Goal: Task Accomplishment & Management: Use online tool/utility

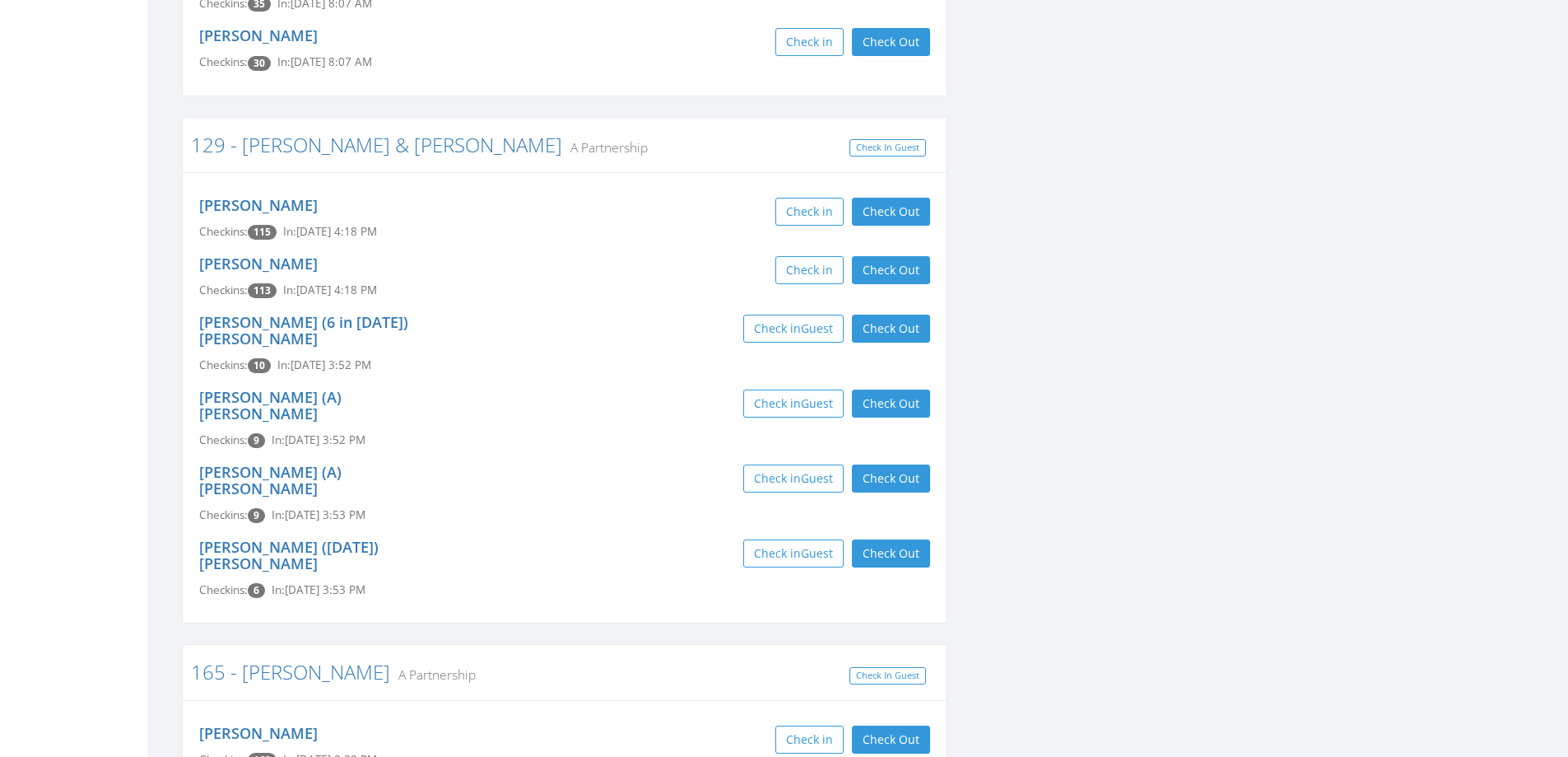
scroll to position [824, 0]
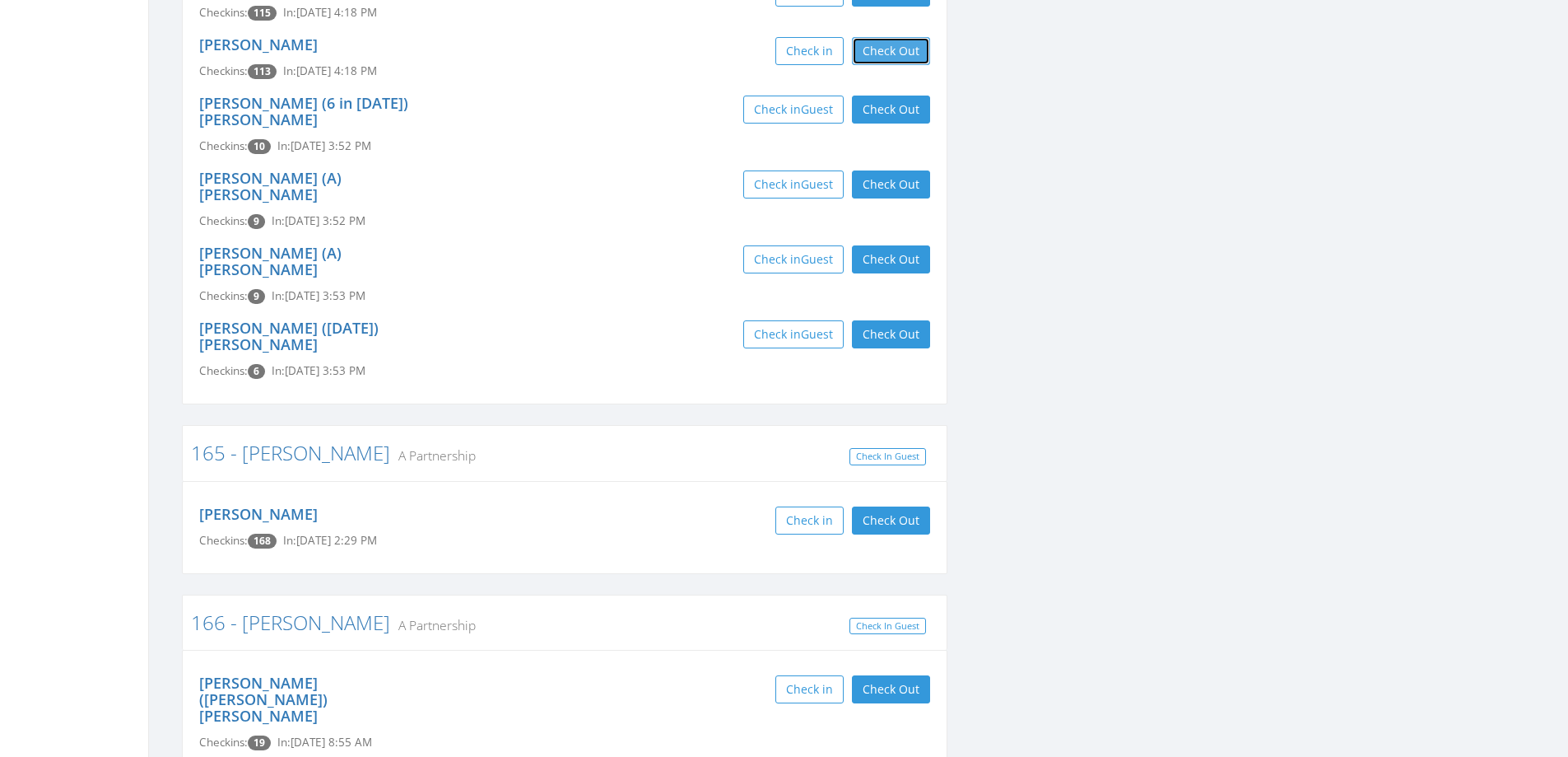
click at [893, 46] on button "Check Out" at bounding box center [890, 51] width 78 height 28
click at [893, 46] on button "Check in" at bounding box center [895, 51] width 69 height 28
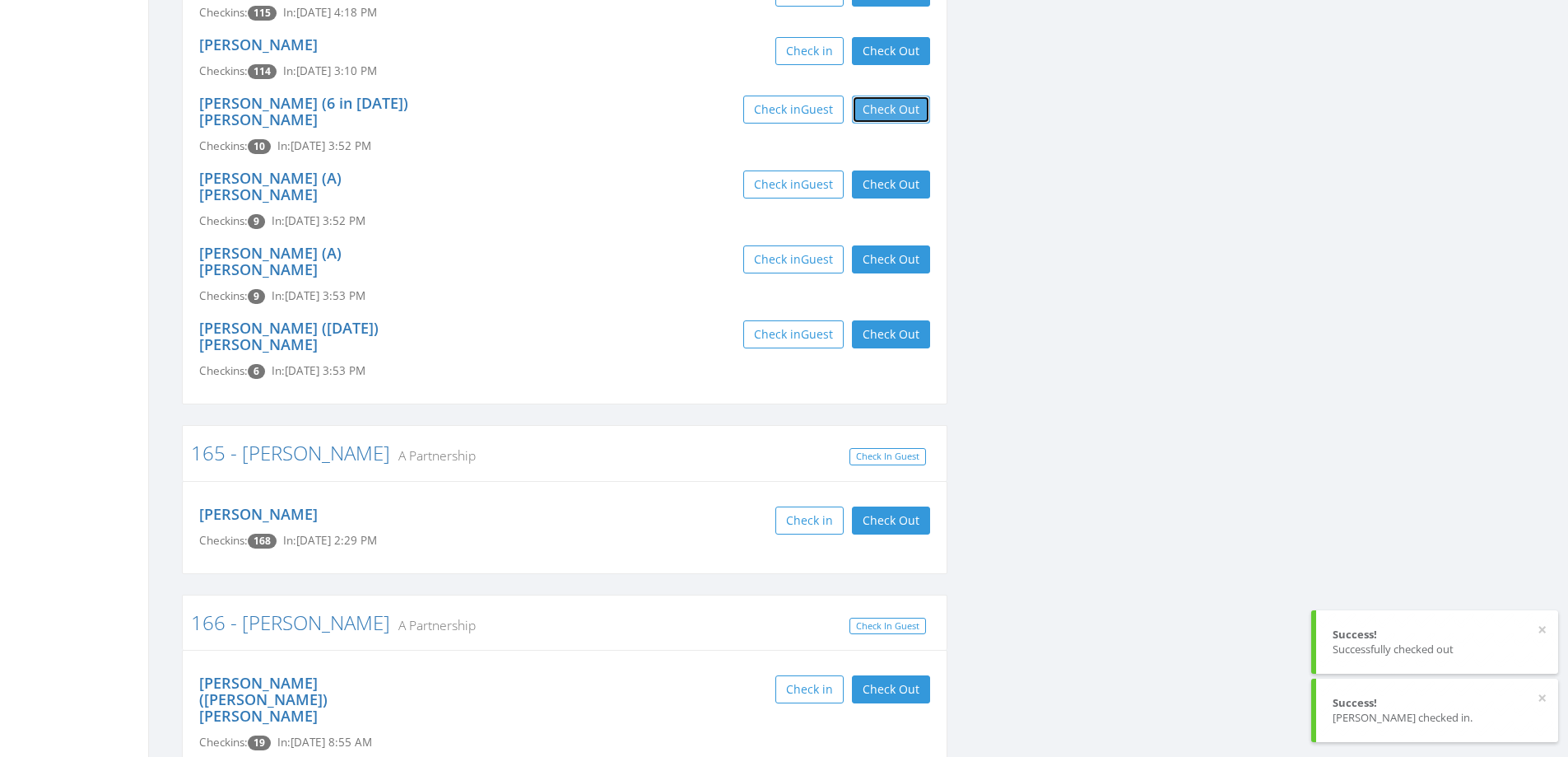
click at [894, 105] on button "Check Out" at bounding box center [890, 110] width 78 height 28
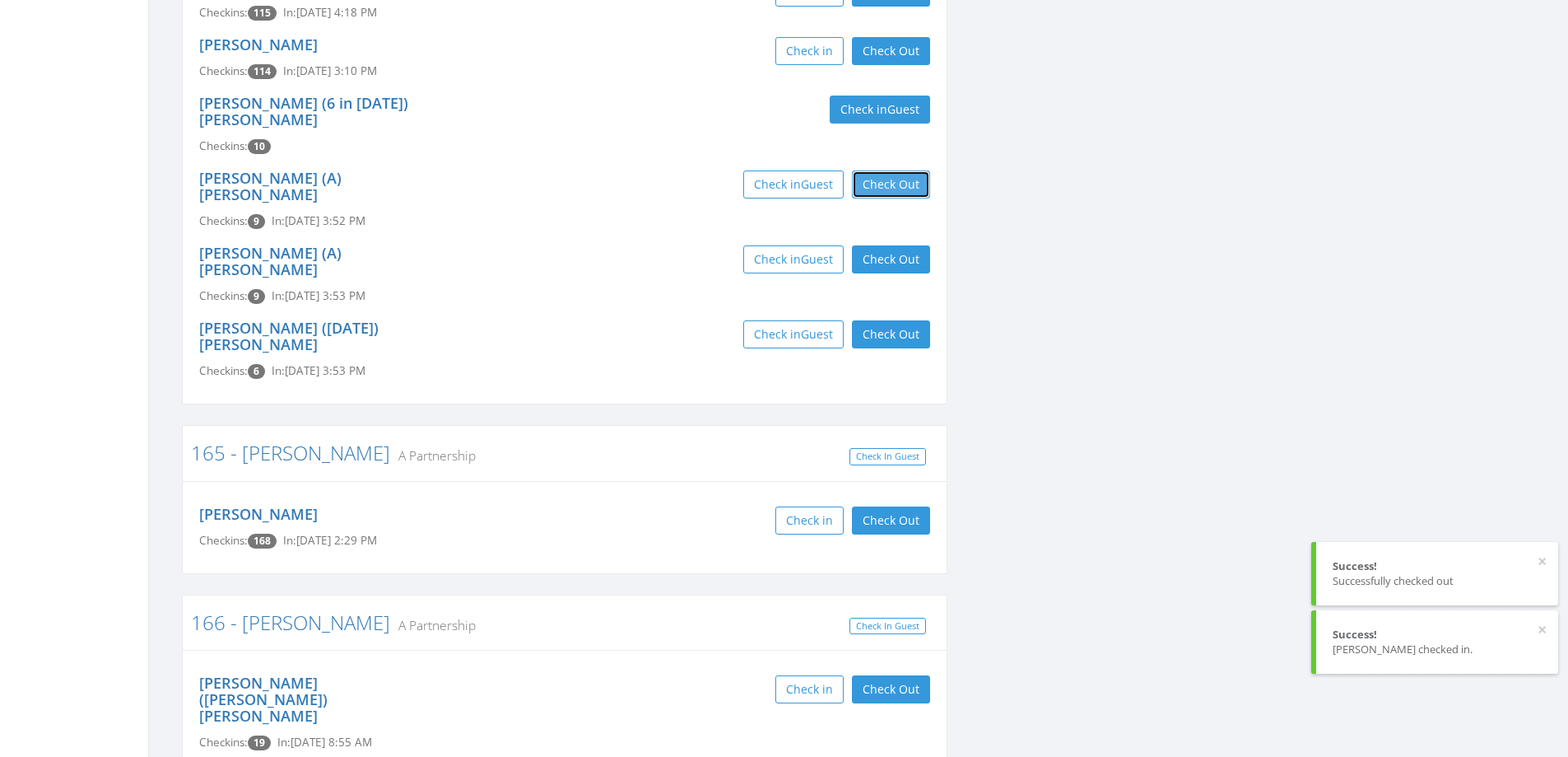
click at [894, 171] on button "Check Out" at bounding box center [890, 185] width 78 height 28
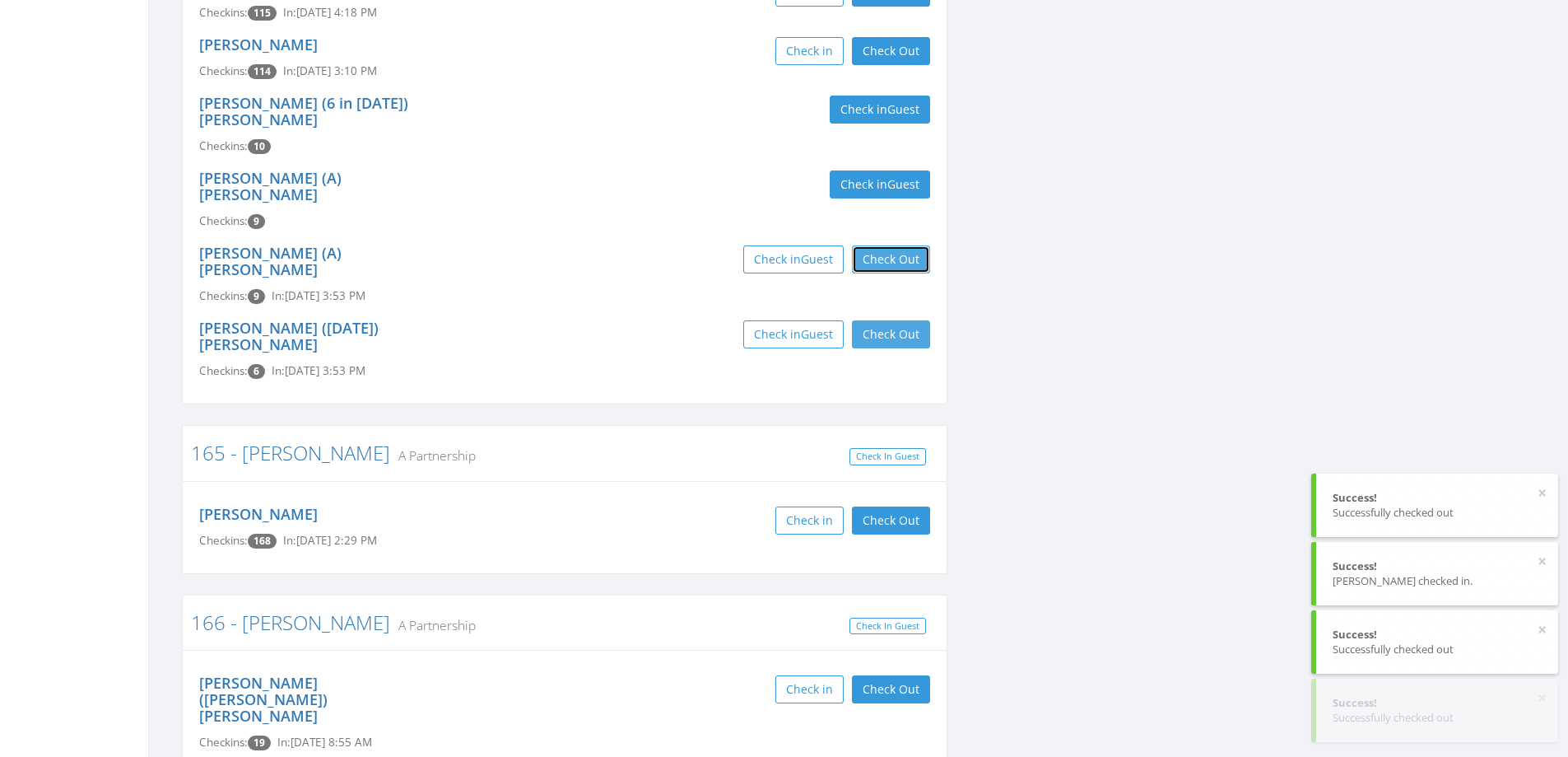
drag, startPoint x: 891, startPoint y: 230, endPoint x: 891, endPoint y: 281, distance: 51.0
click at [891, 245] on button "Check Out" at bounding box center [890, 259] width 78 height 28
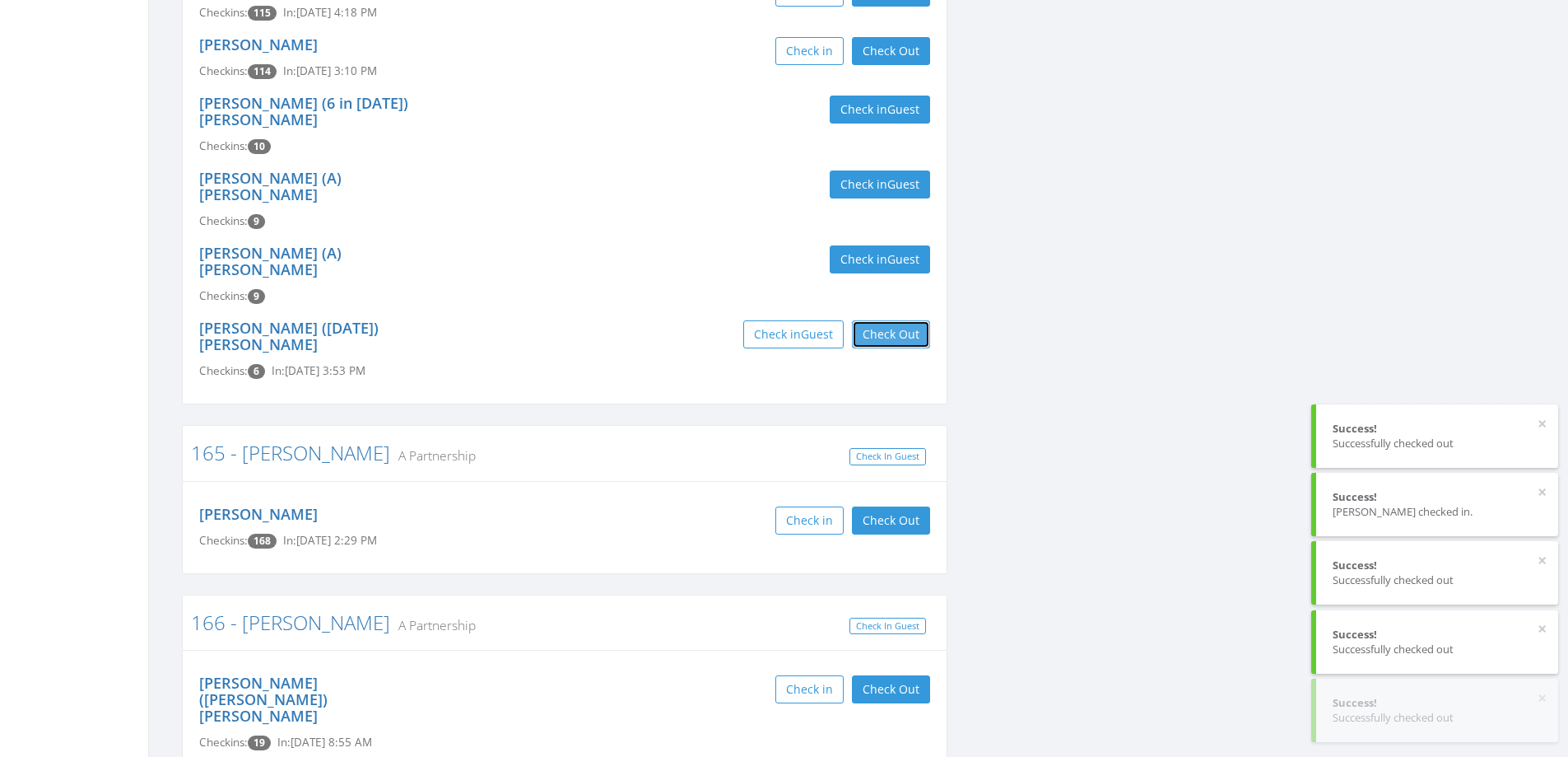
click at [891, 320] on button "Check Out" at bounding box center [890, 334] width 78 height 28
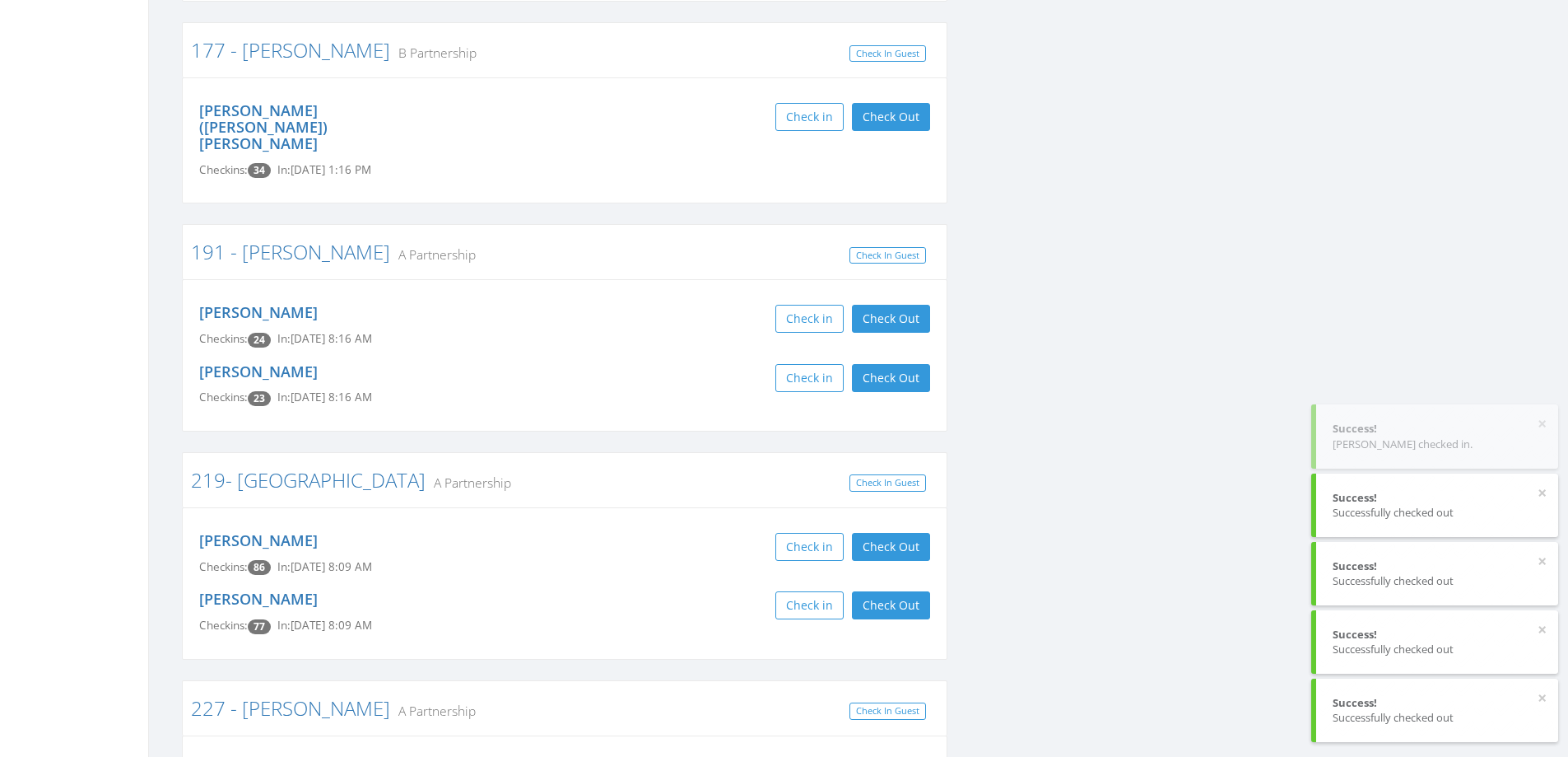
scroll to position [1894, 0]
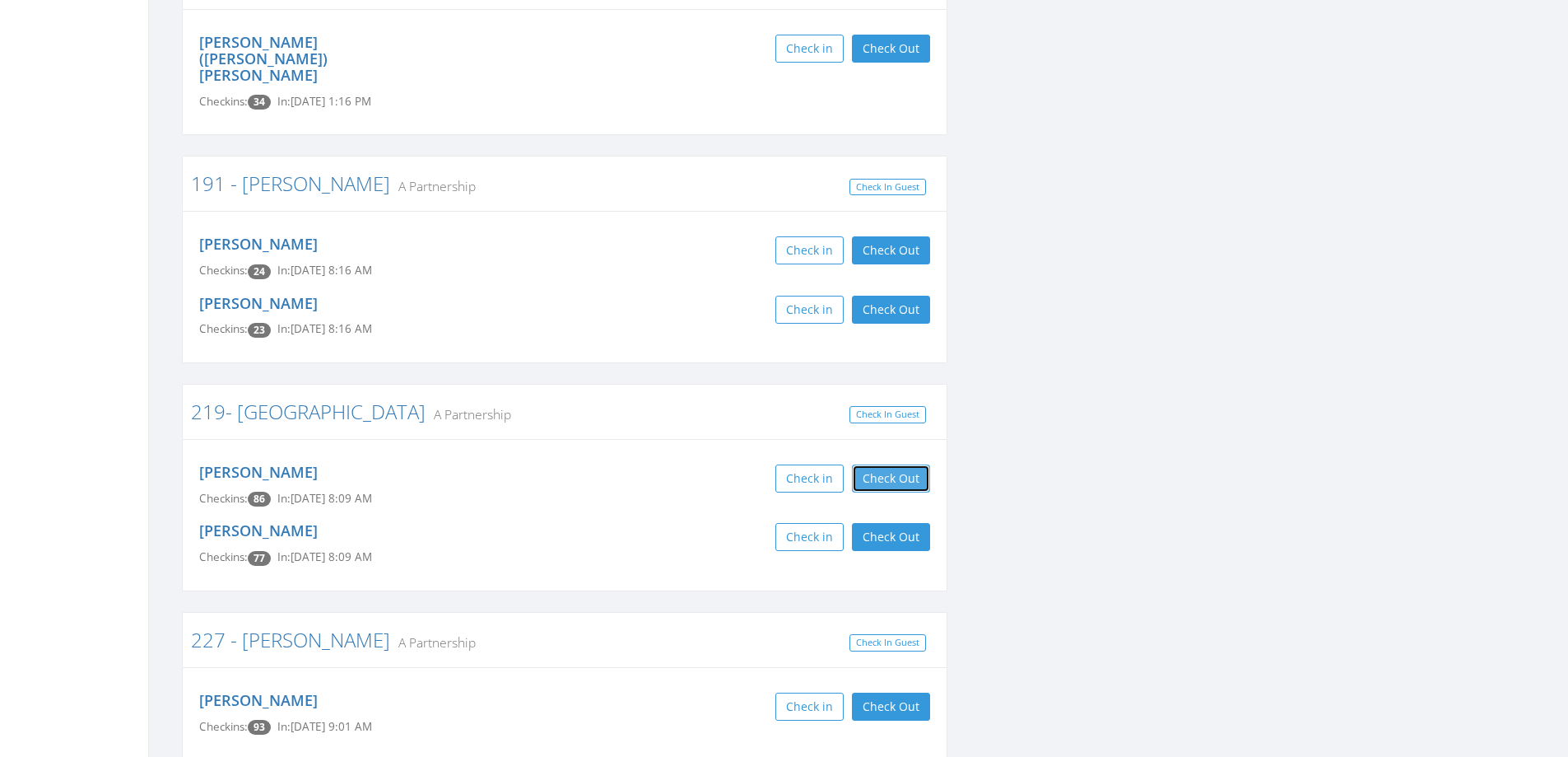
click at [879, 465] on button "Check Out" at bounding box center [890, 479] width 78 height 28
click at [882, 523] on button "Check Out" at bounding box center [890, 537] width 78 height 28
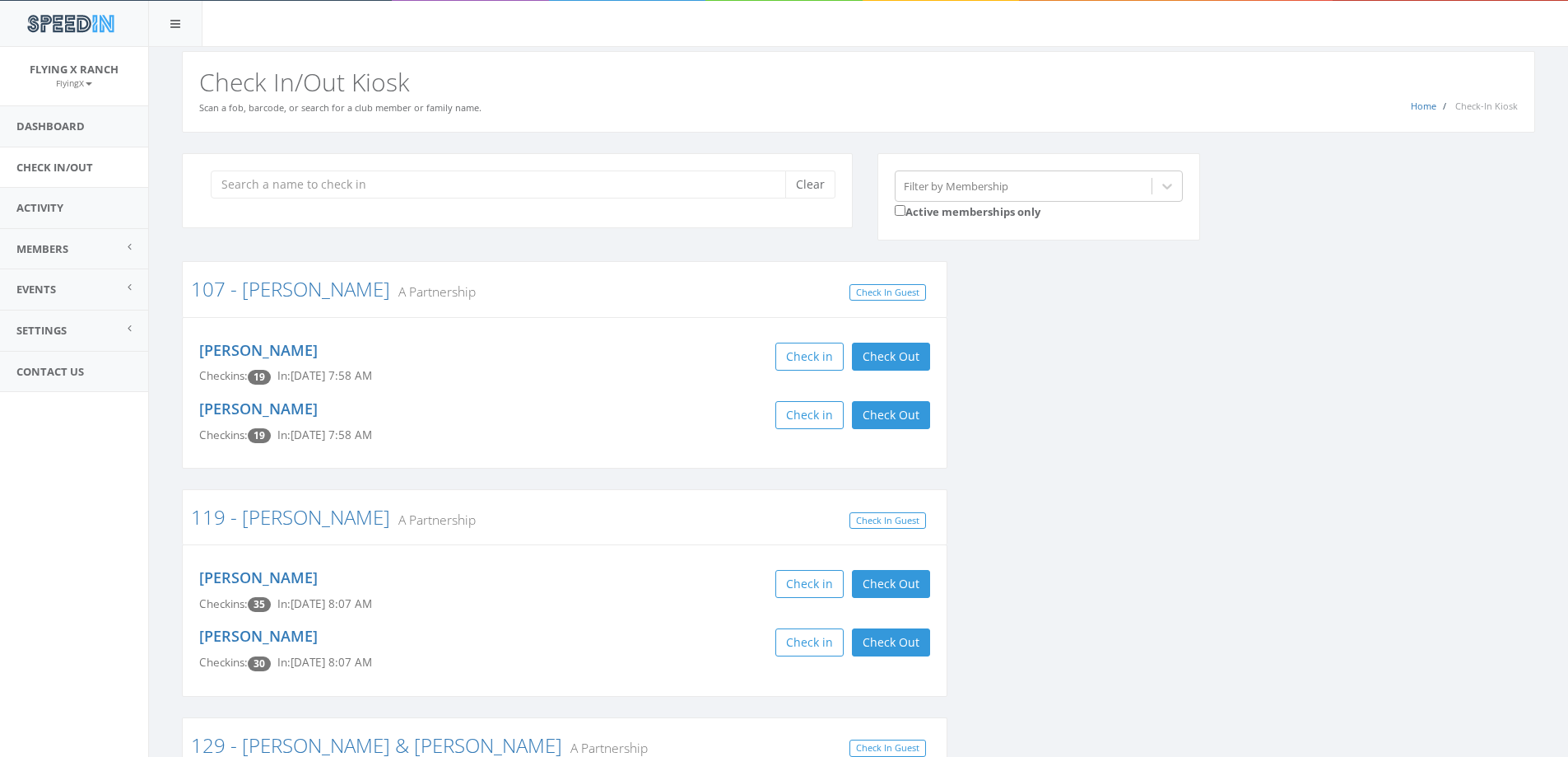
scroll to position [0, 0]
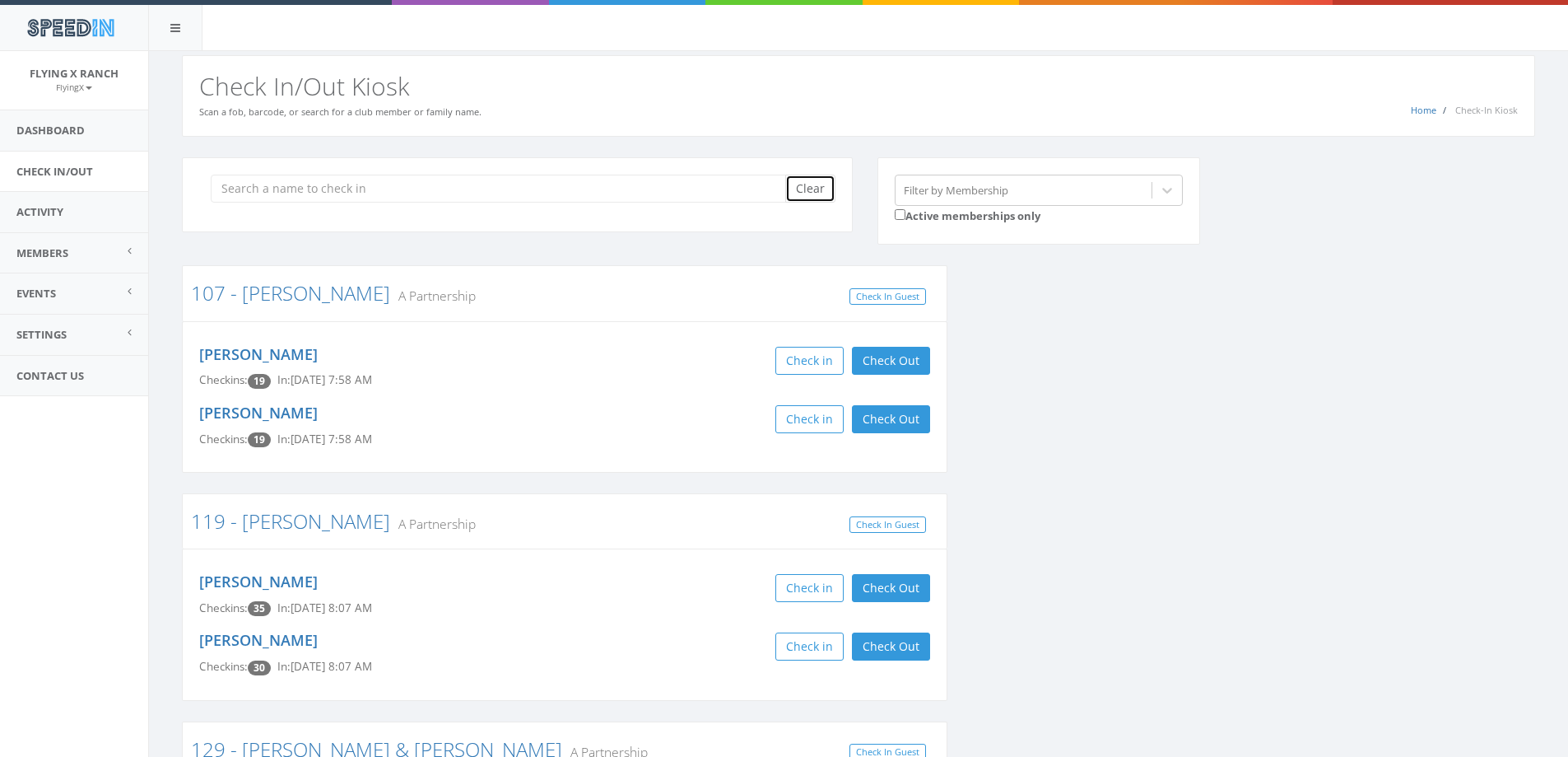
click at [809, 185] on button "Clear" at bounding box center [810, 189] width 50 height 28
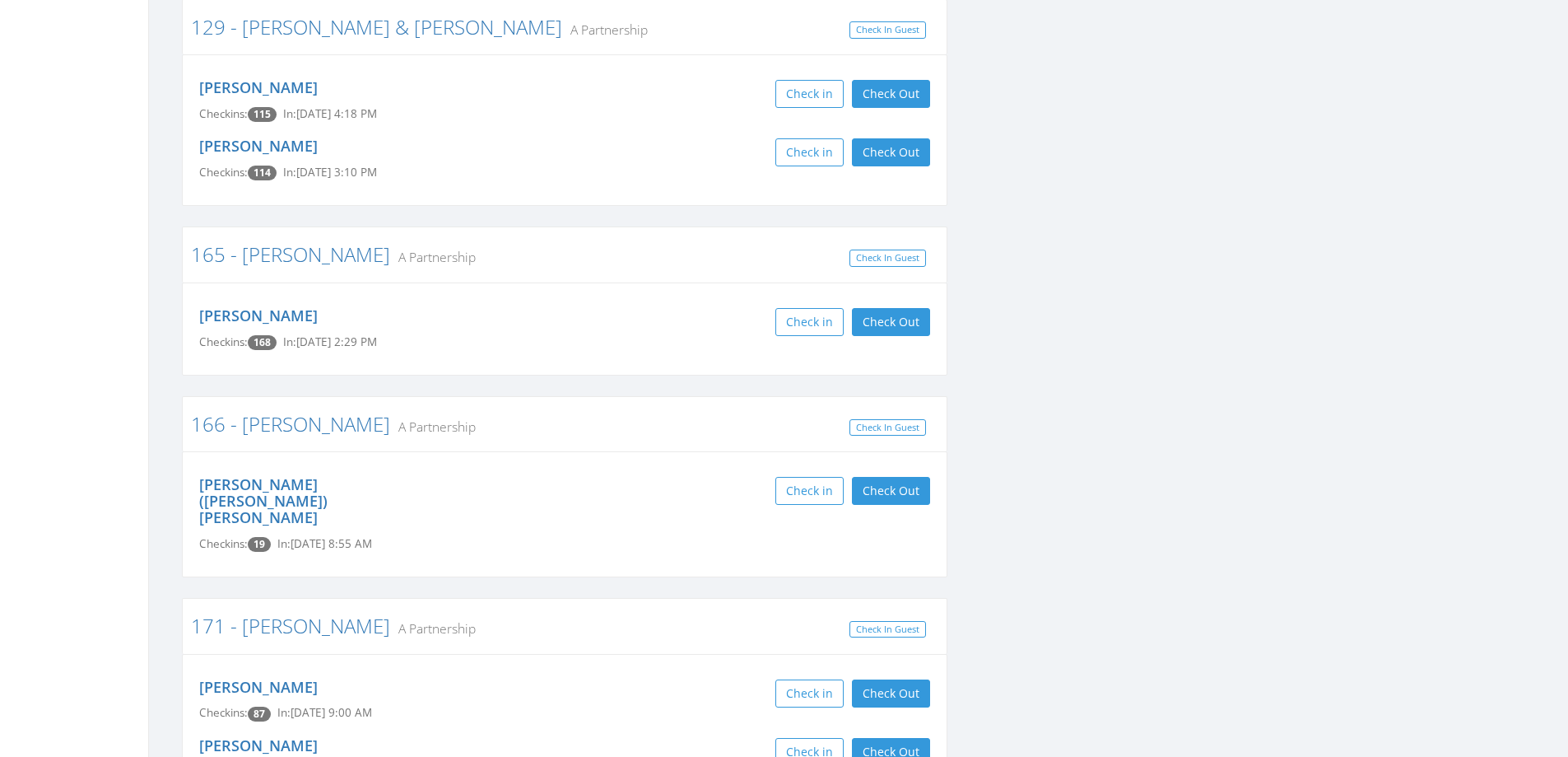
scroll to position [741, 0]
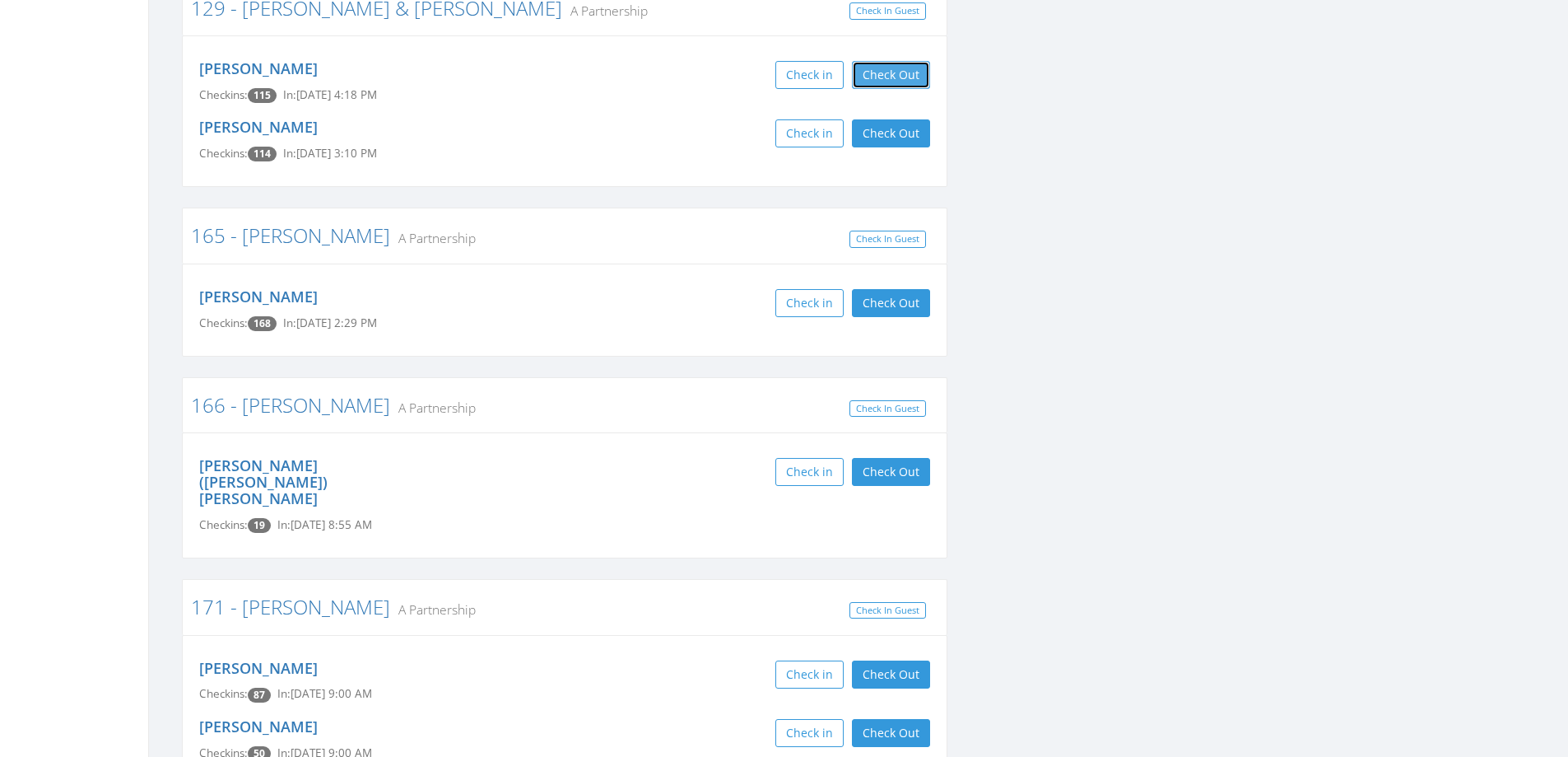
click at [879, 76] on button "Check Out" at bounding box center [890, 75] width 78 height 28
click at [879, 130] on button "Check Out" at bounding box center [890, 134] width 78 height 28
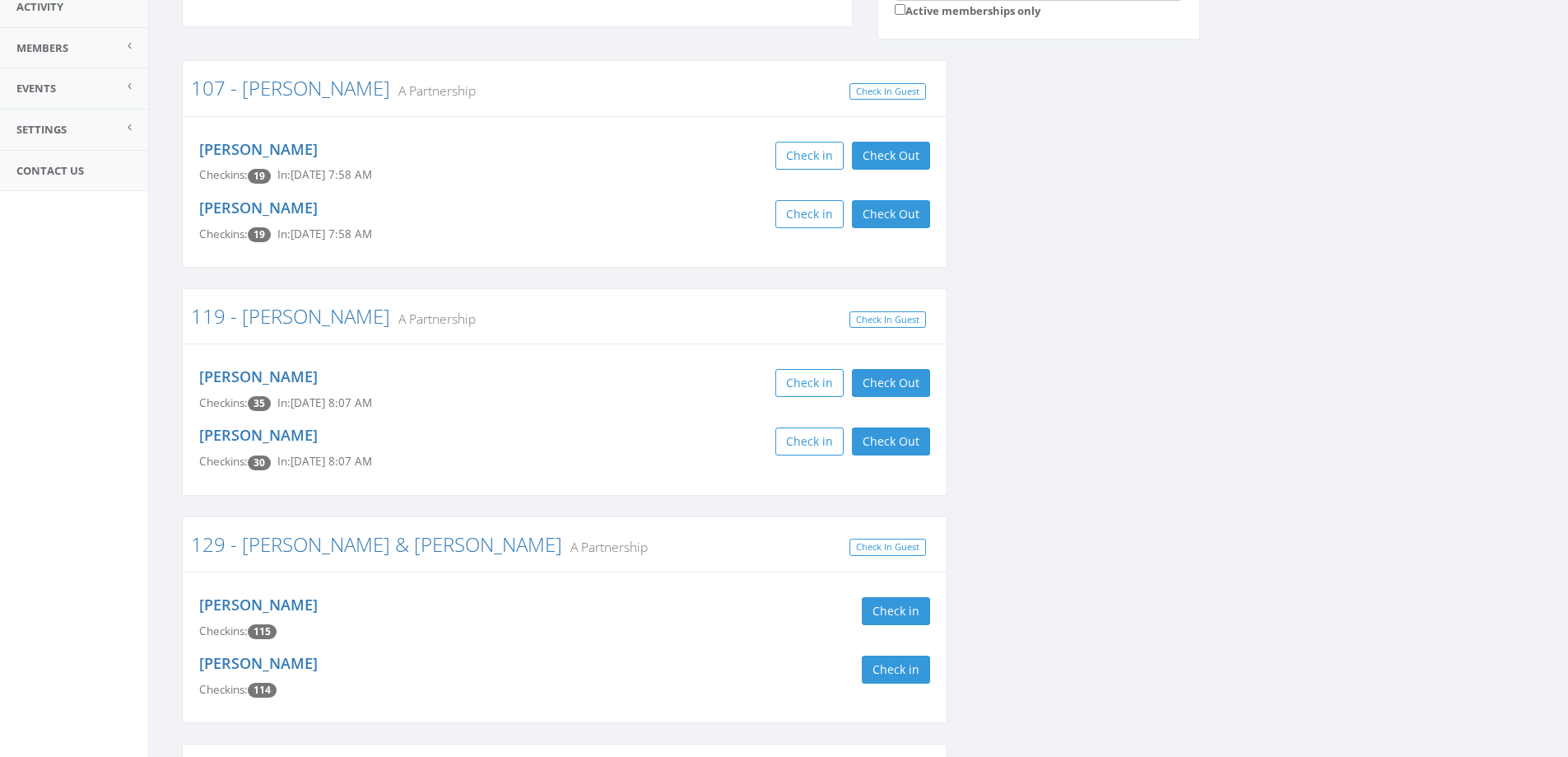
scroll to position [0, 0]
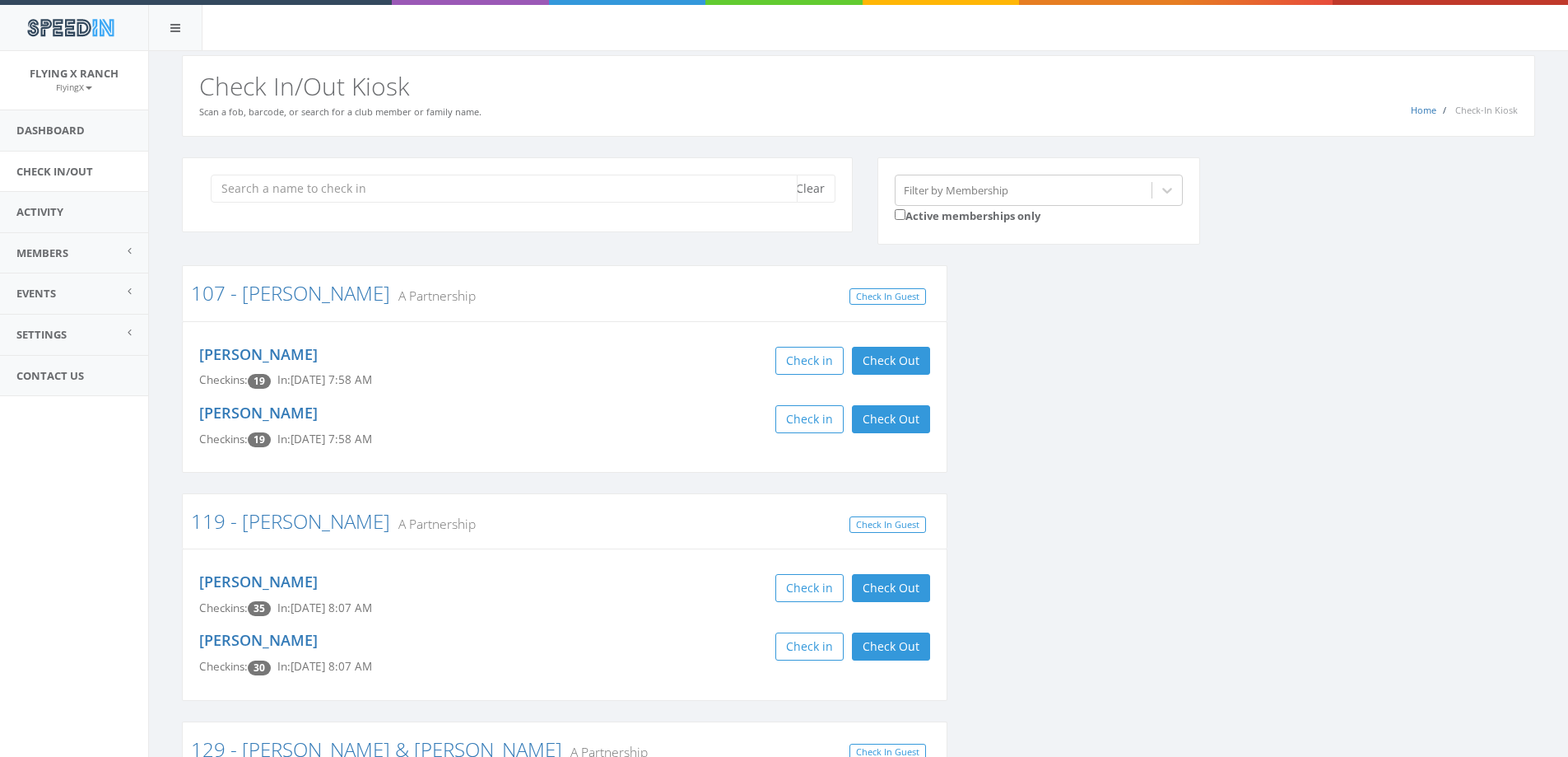
click at [299, 188] on input "search" at bounding box center [503, 189] width 587 height 28
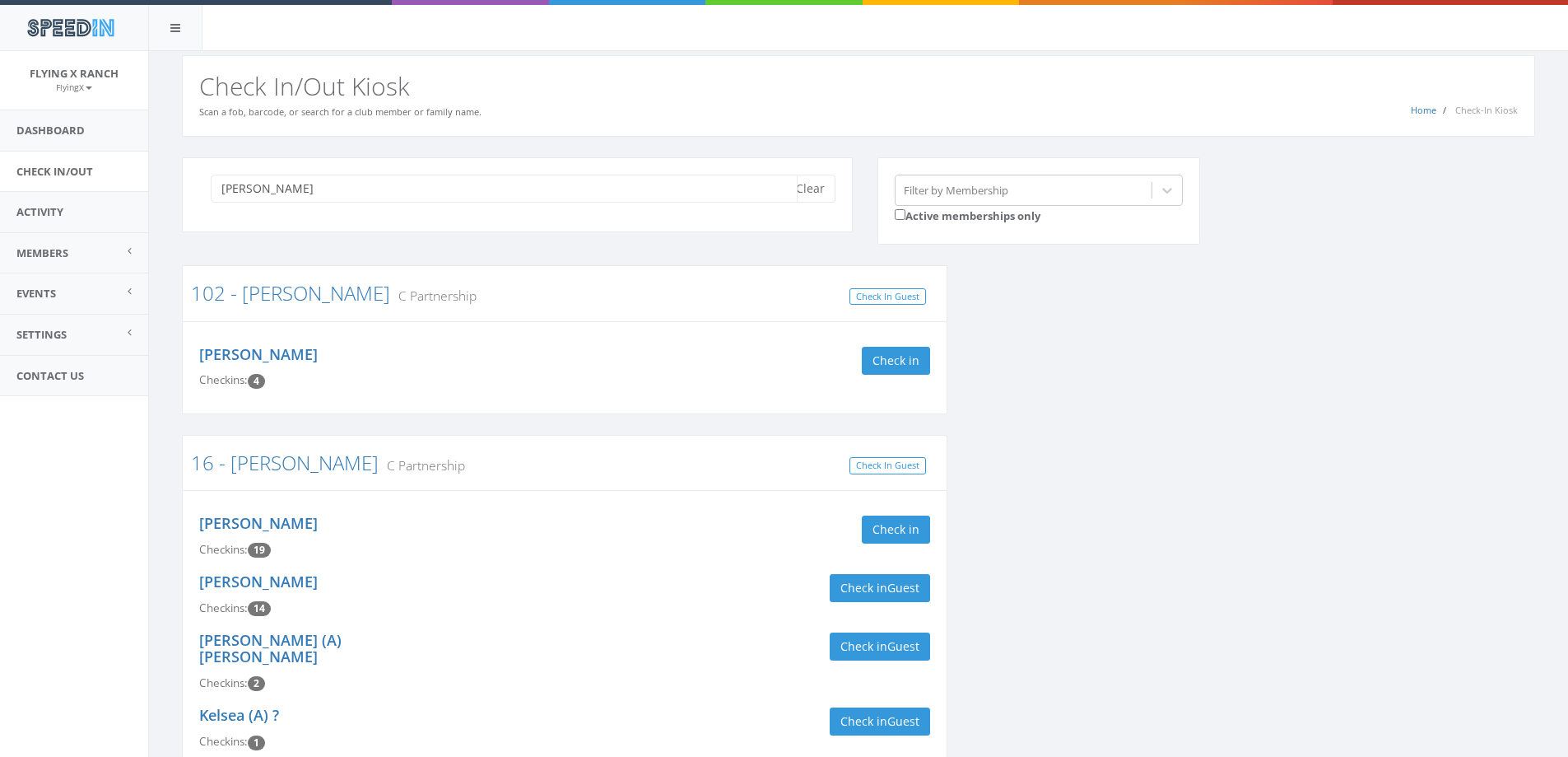
type input "[PERSON_NAME]"
click at [912, 515] on div "[PERSON_NAME] Checkins: 19 Check in" at bounding box center [564, 537] width 756 height 59
click at [898, 525] on button "Check in" at bounding box center [895, 530] width 69 height 28
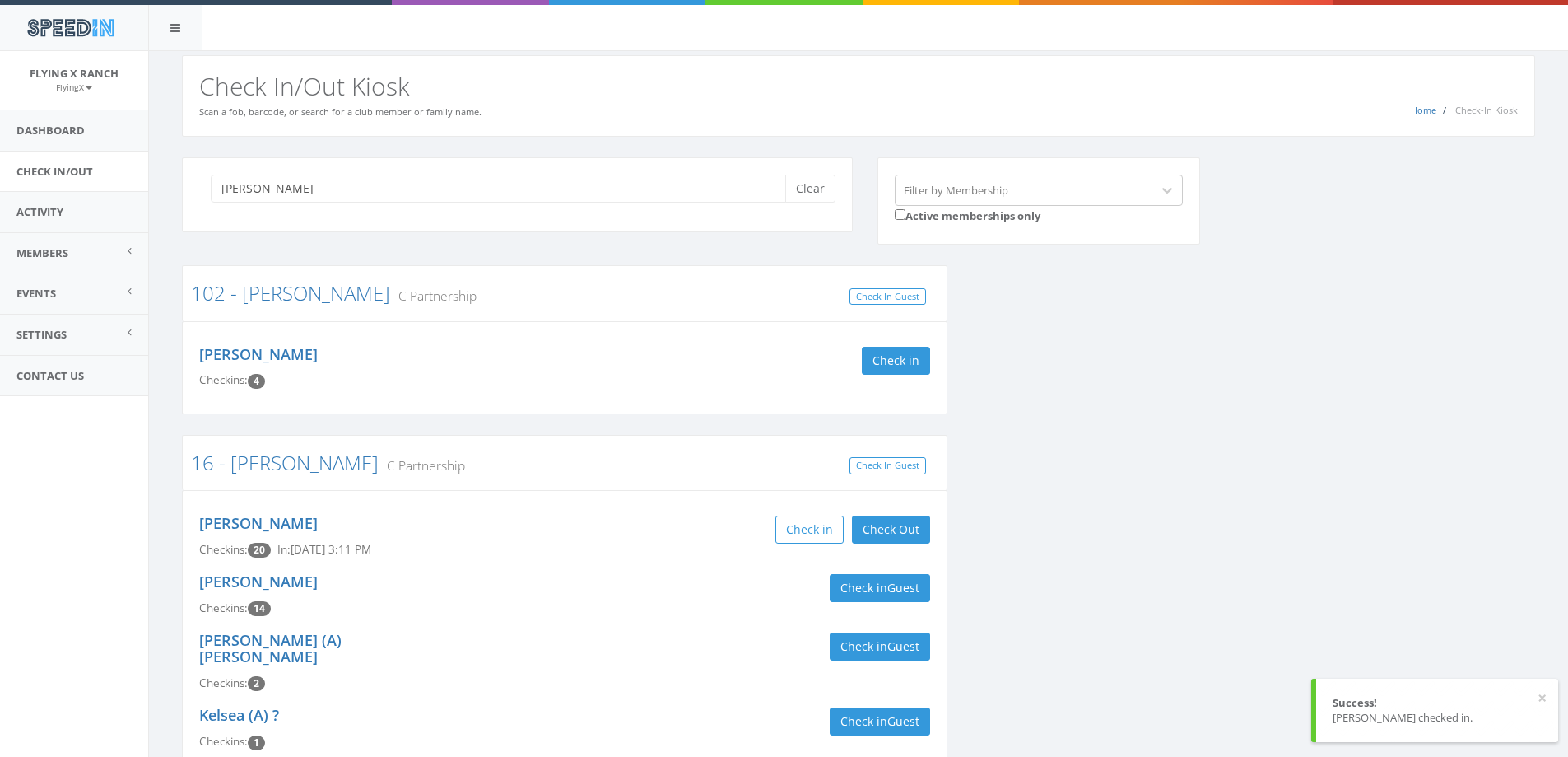
click at [699, 517] on div "Check in Check Out Check Out" at bounding box center [754, 530] width 353 height 28
click at [808, 183] on button "Clear" at bounding box center [810, 189] width 50 height 28
type input "[PERSON_NAME]"
click at [823, 188] on button "Clear" at bounding box center [810, 189] width 50 height 28
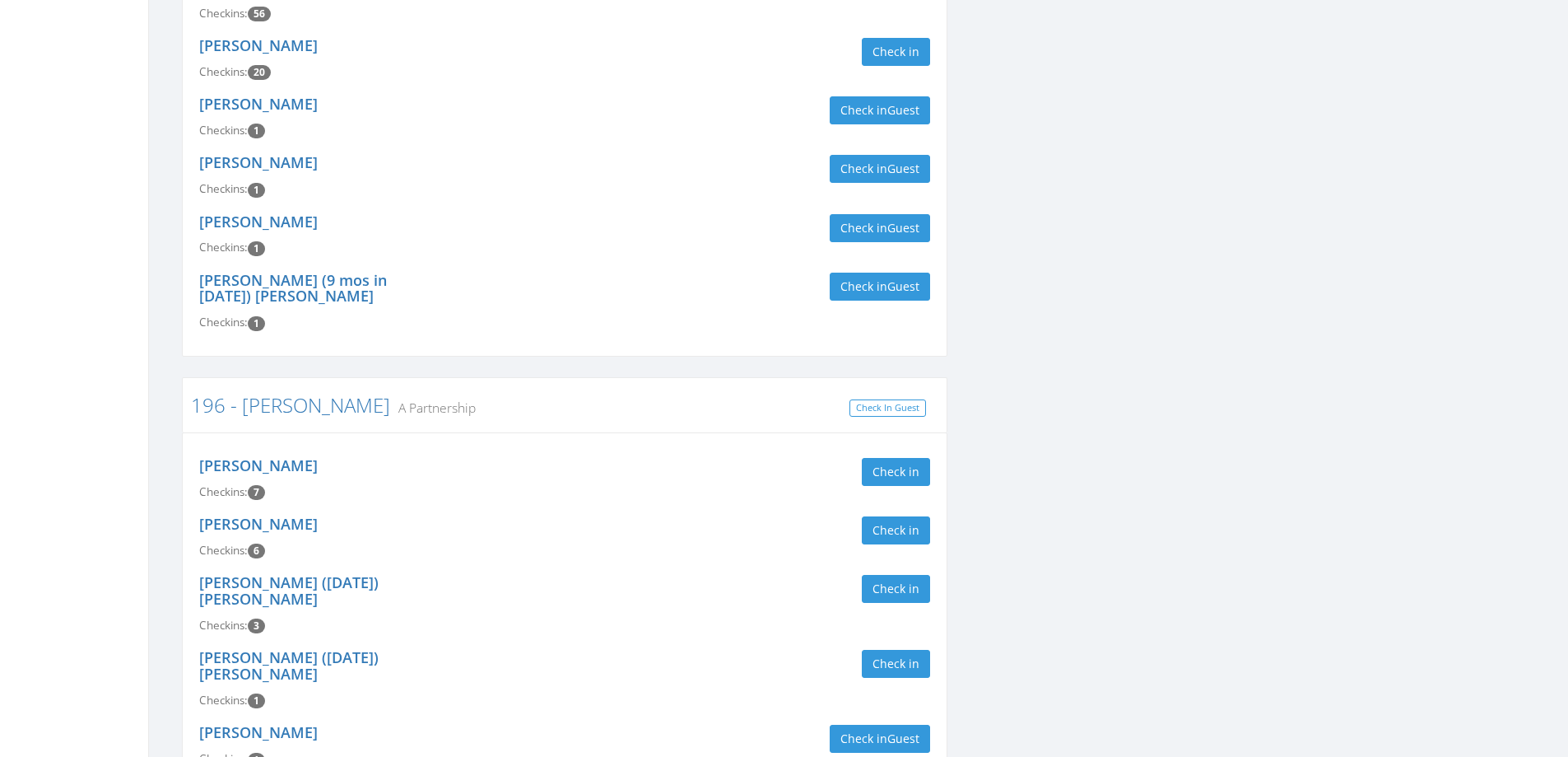
scroll to position [1235, 0]
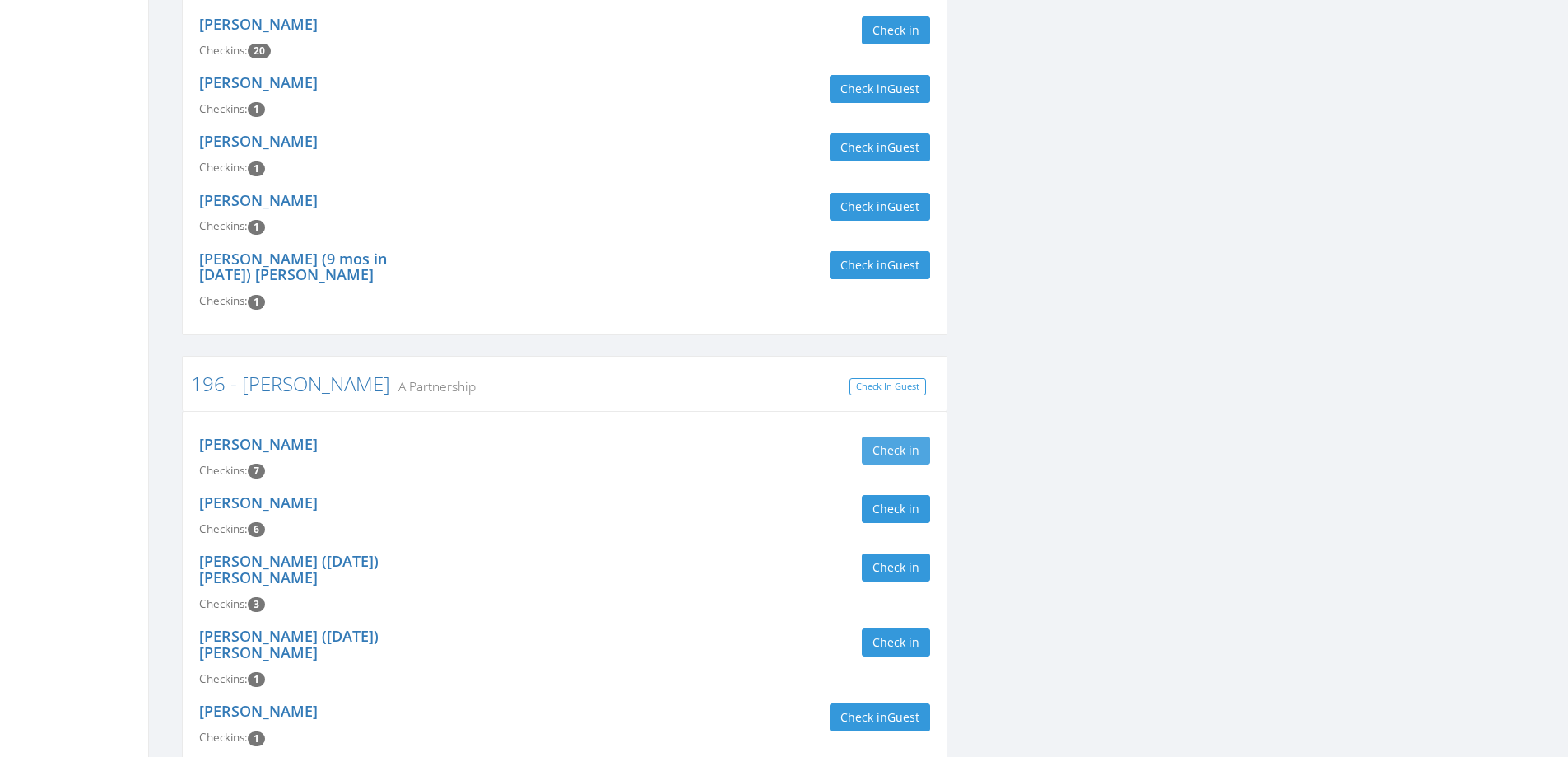
type input "[PERSON_NAME]"
click at [879, 437] on button "Check in" at bounding box center [895, 451] width 69 height 28
click at [574, 428] on div "[PERSON_NAME] Checkins: 7 Check in" at bounding box center [564, 457] width 756 height 59
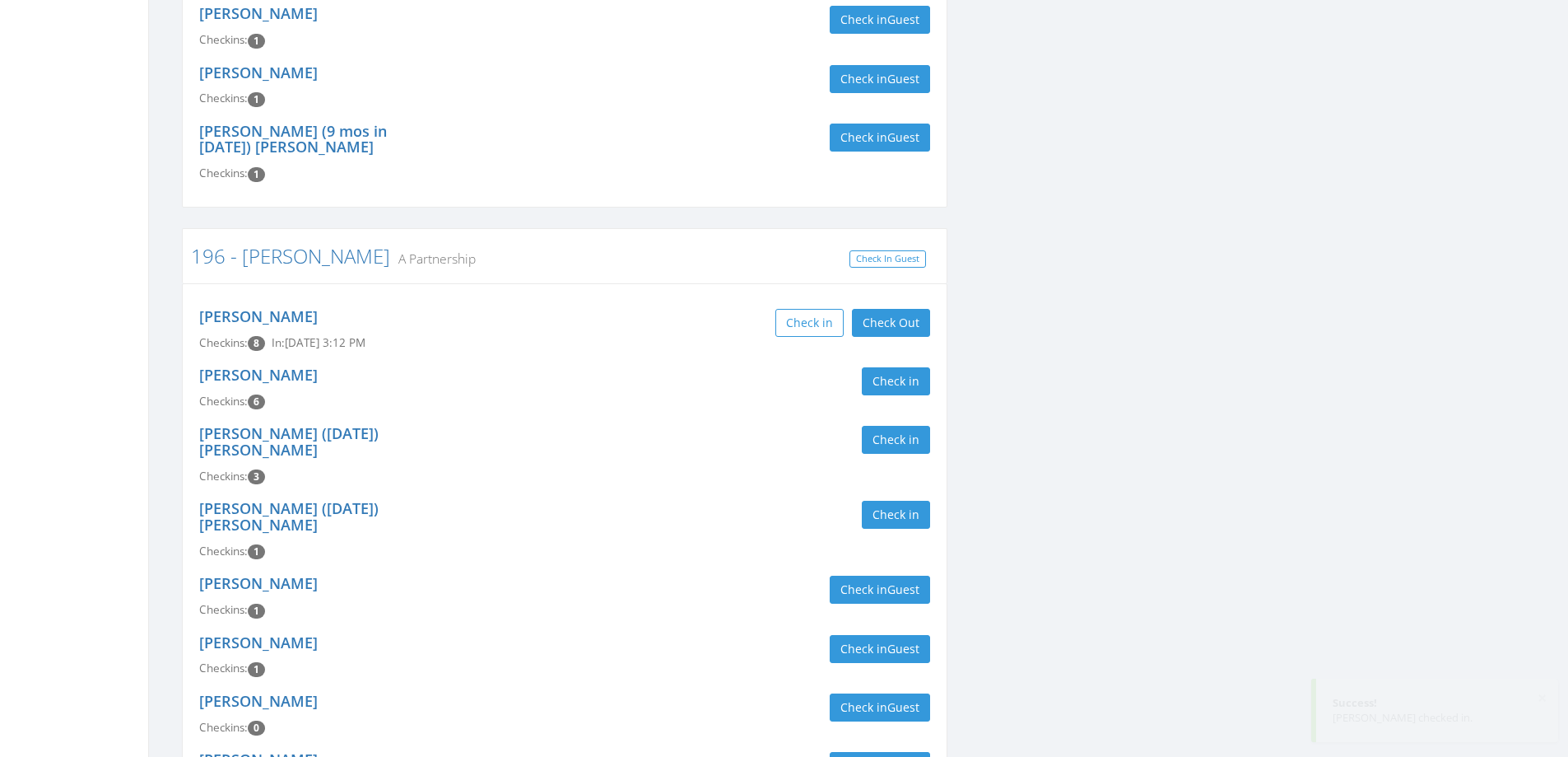
scroll to position [1318, 0]
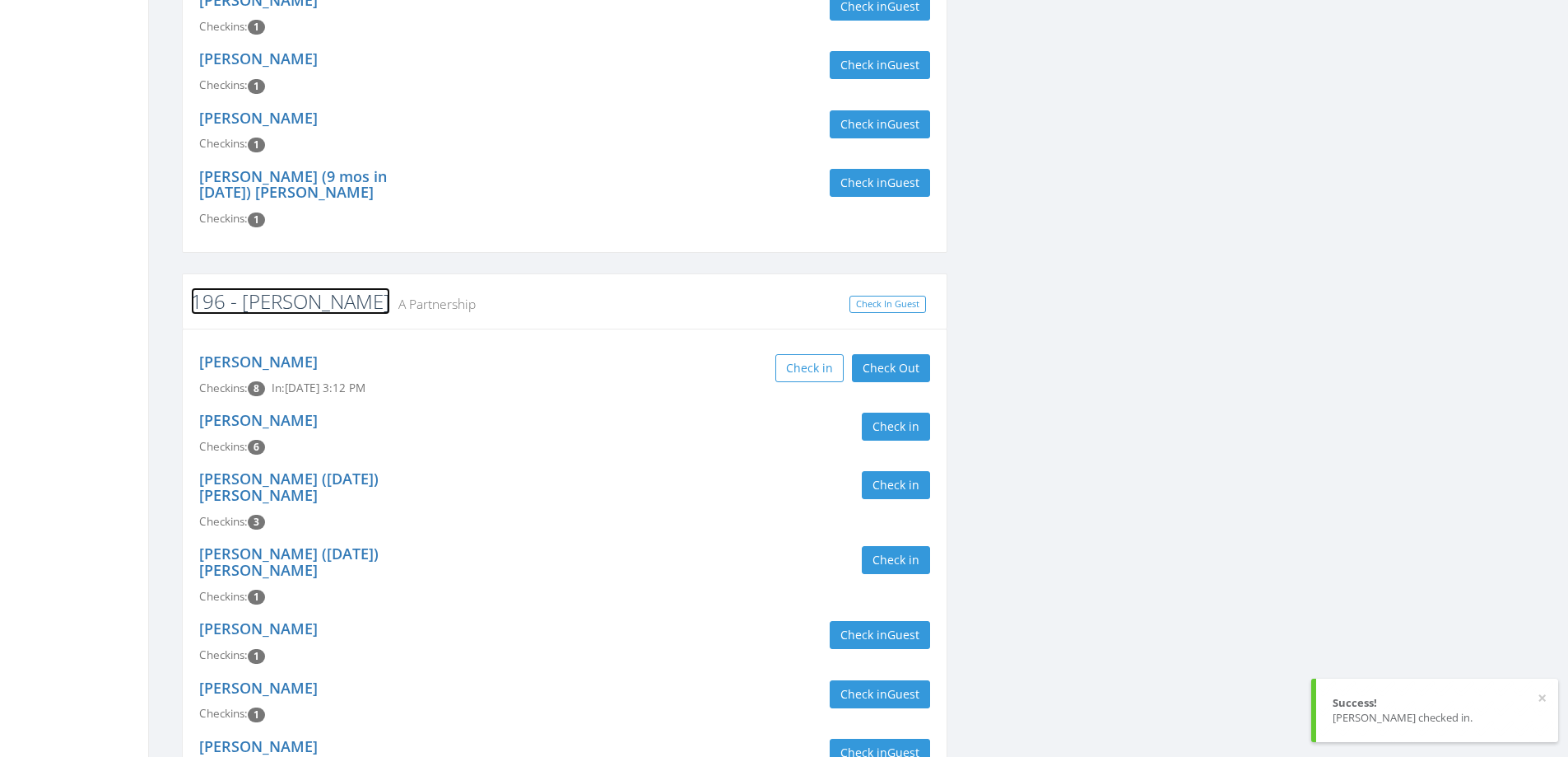
click at [258, 287] on link "196 - [PERSON_NAME]" at bounding box center [291, 300] width 199 height 27
